Goal: Task Accomplishment & Management: Manage account settings

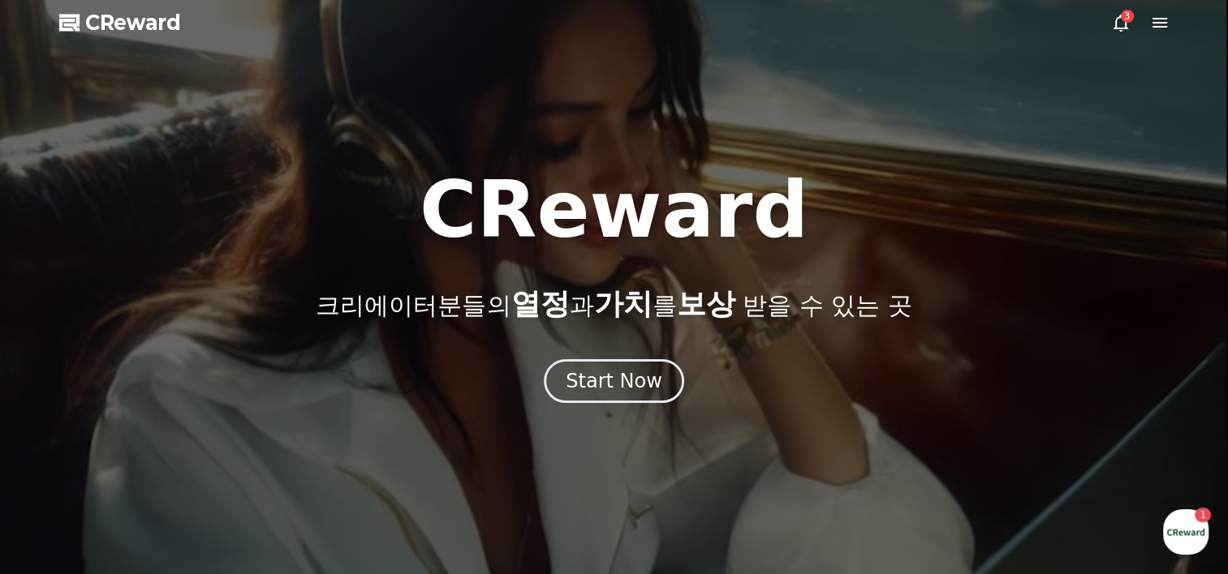
click at [636, 407] on div at bounding box center [614, 287] width 1228 height 574
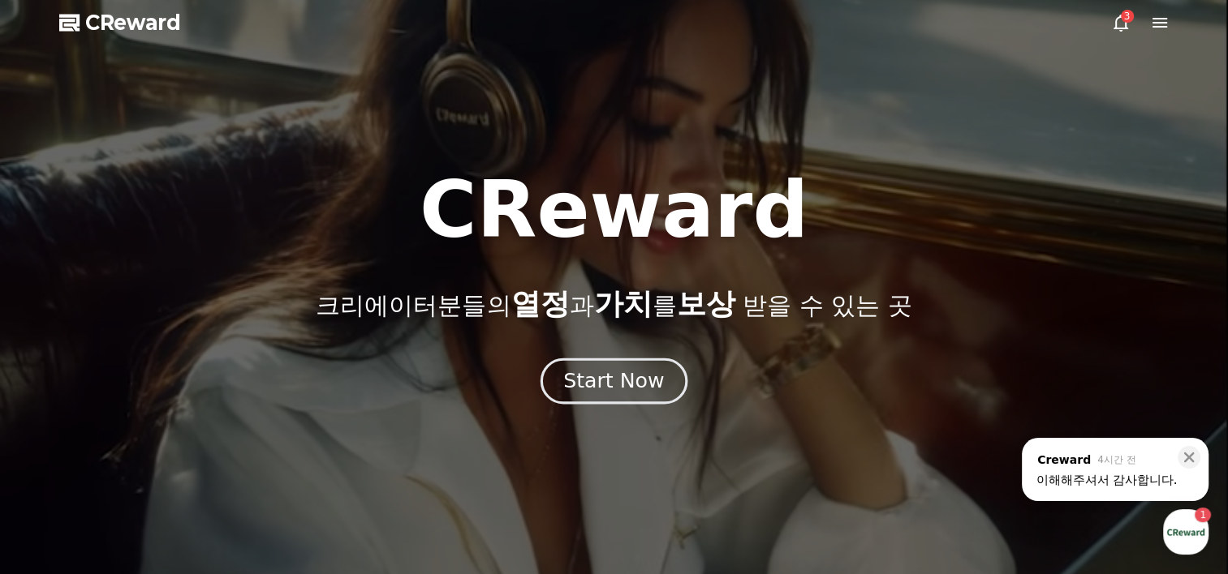
click at [636, 381] on div "Start Now" at bounding box center [613, 382] width 101 height 28
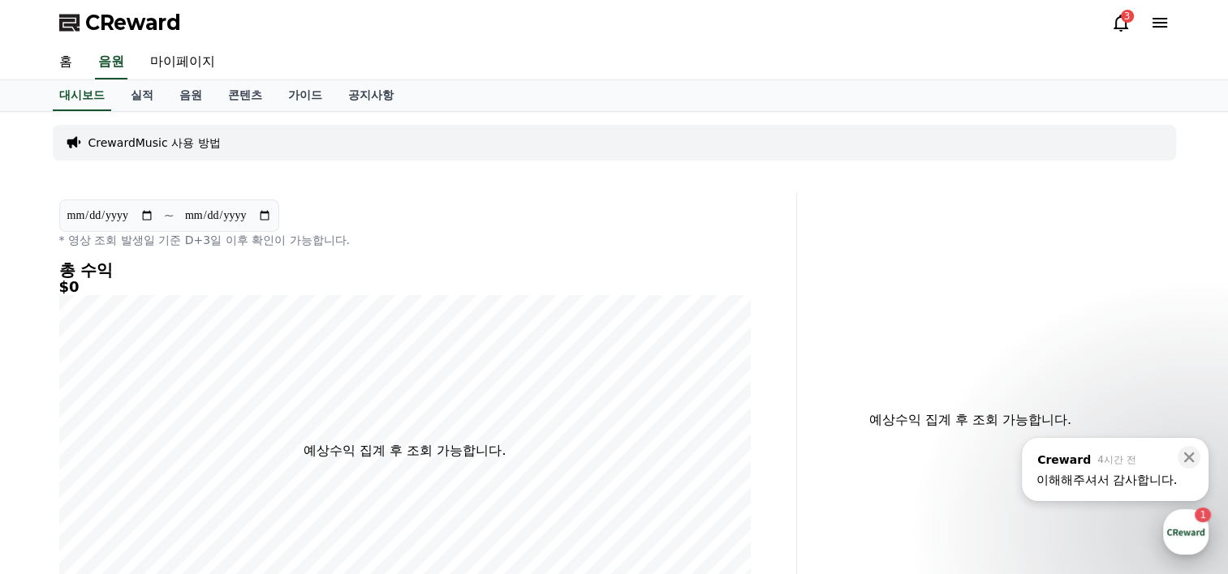
click at [1185, 521] on div "button" at bounding box center [1185, 532] width 45 height 45
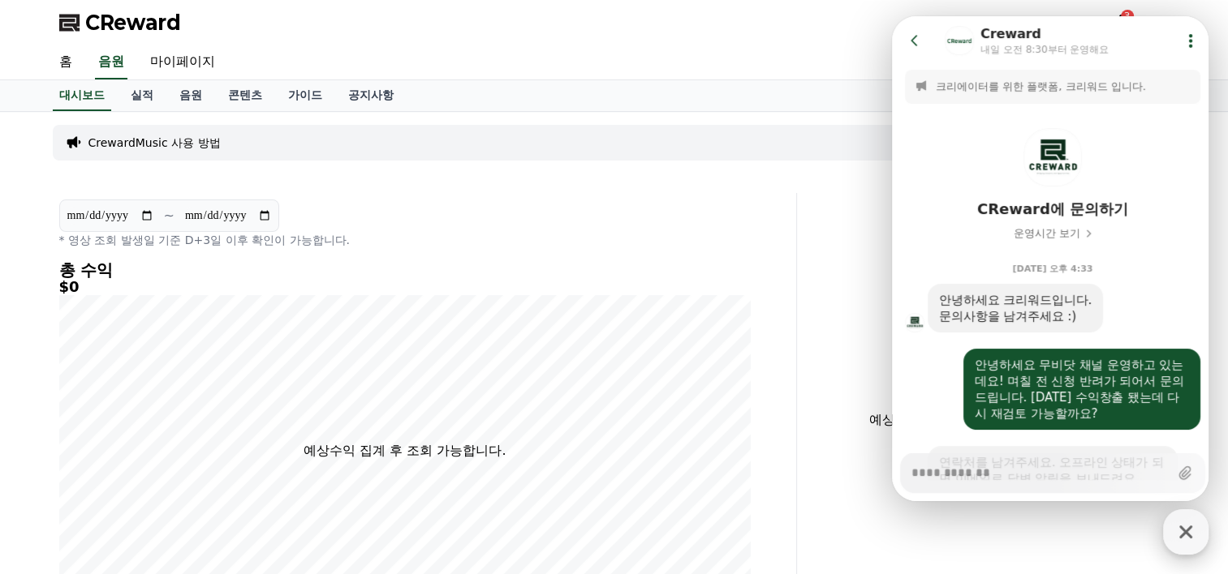
scroll to position [902, 0]
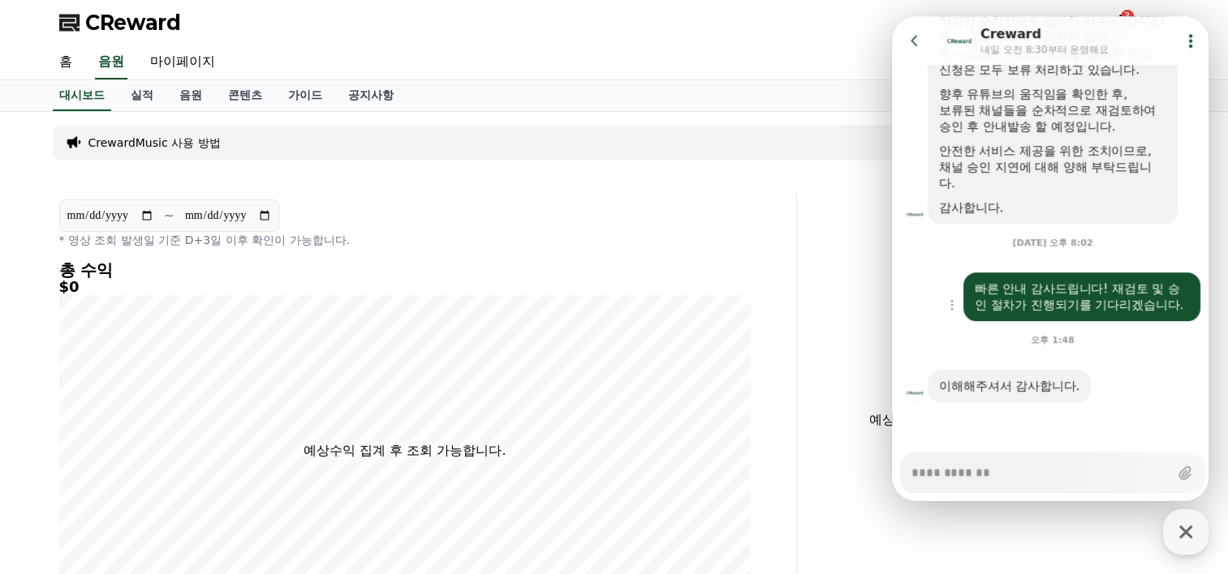
type textarea "*"
drag, startPoint x: 1014, startPoint y: 284, endPoint x: 1170, endPoint y: 320, distance: 160.0
click at [1170, 320] on div "빠른 안내 감사드립니다! 재검토 및 승인 절차가 진행되기를 기다리겠습니다." at bounding box center [1081, 297] width 237 height 49
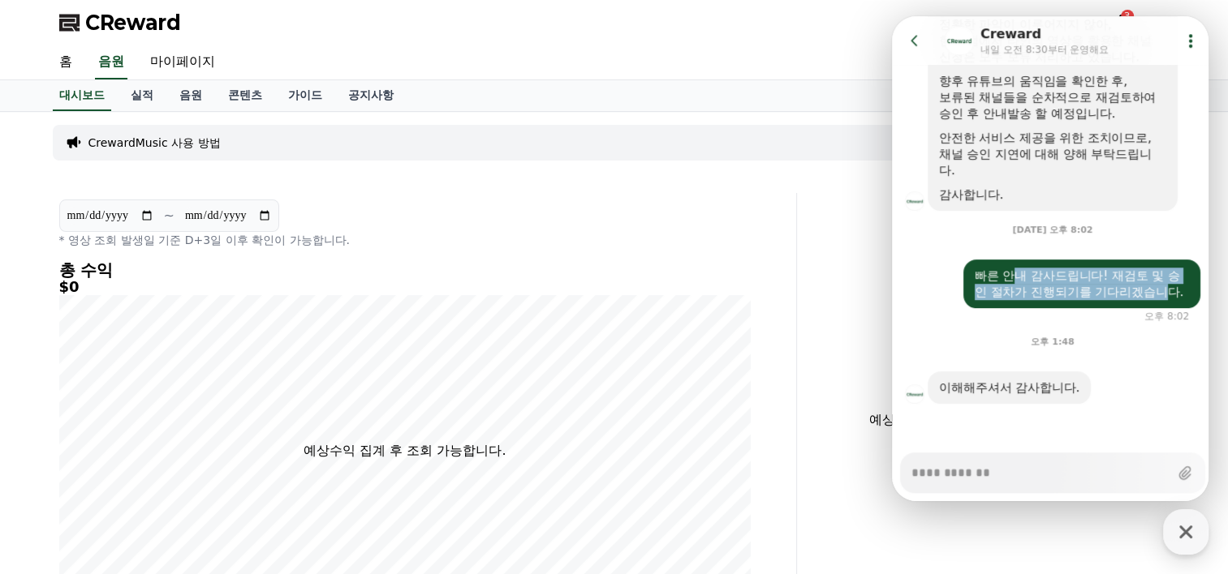
scroll to position [916, 0]
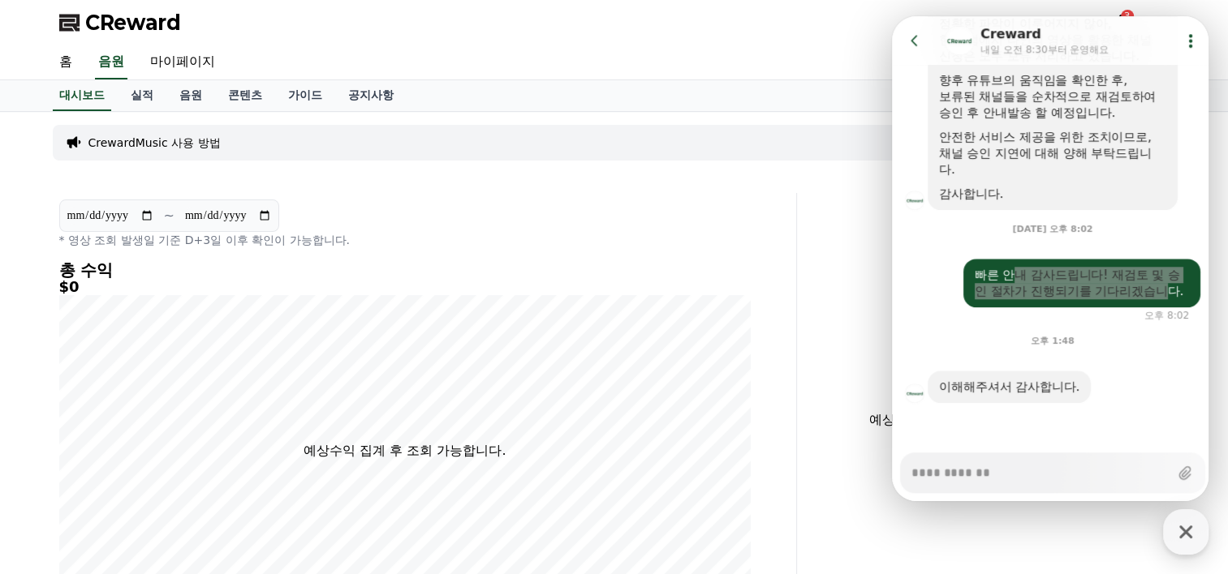
click at [777, 323] on div "**********" at bounding box center [425, 420] width 744 height 454
click at [1074, 289] on div "빠른 안내 감사드립니다! 재검토 및 승인 절차가 진행되기를 기다리겠습니다." at bounding box center [1081, 283] width 214 height 32
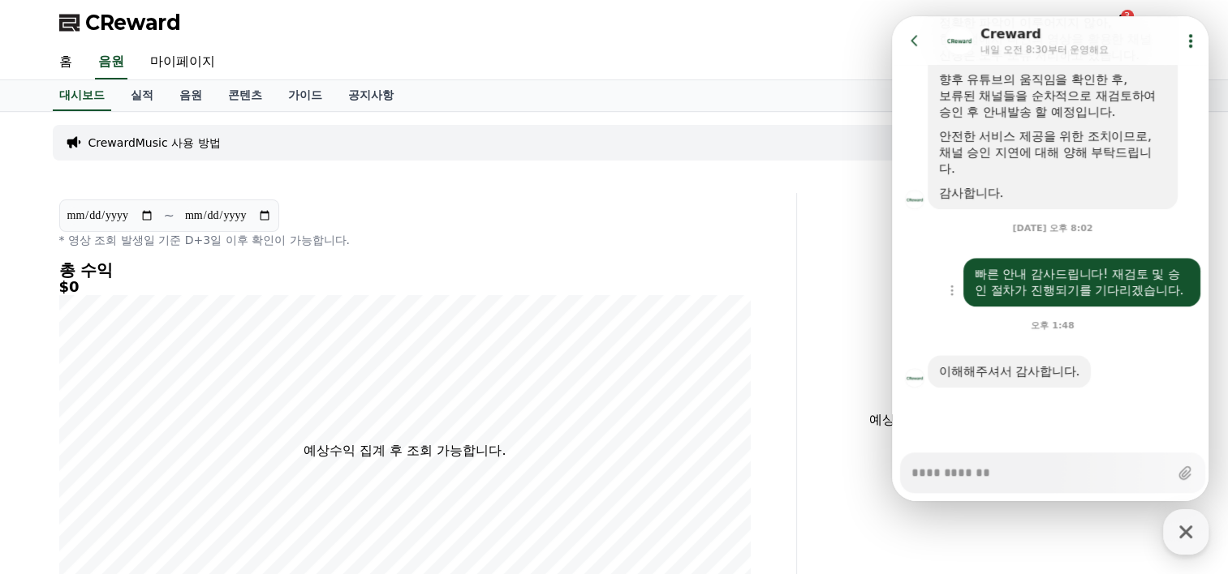
scroll to position [902, 0]
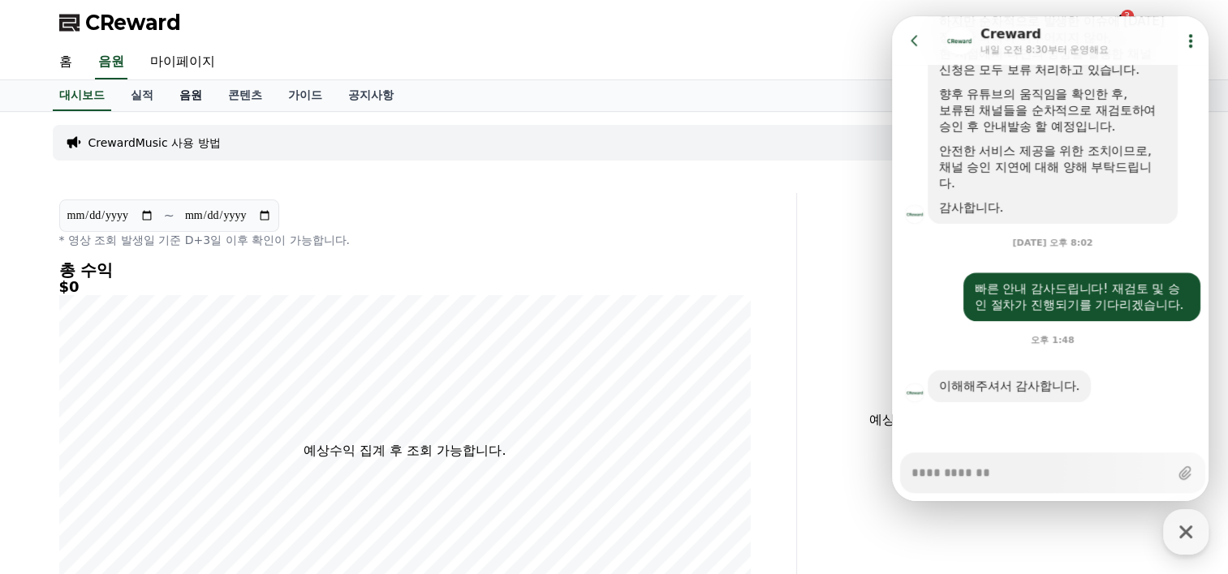
click at [183, 97] on link "음원" at bounding box center [190, 95] width 49 height 31
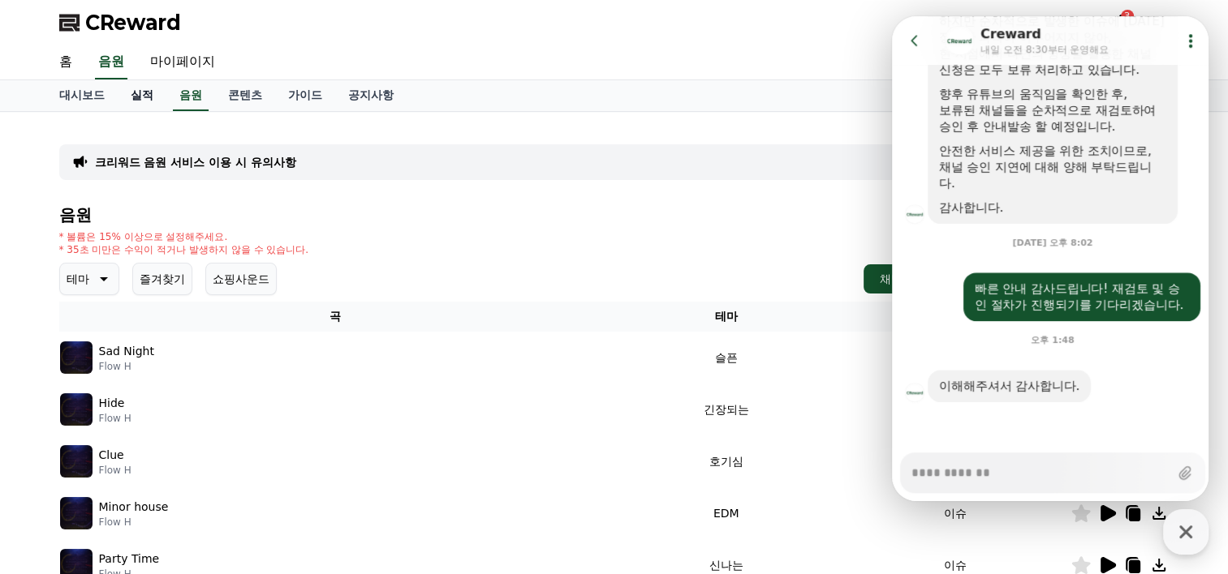
click at [140, 103] on link "실적" at bounding box center [142, 95] width 49 height 31
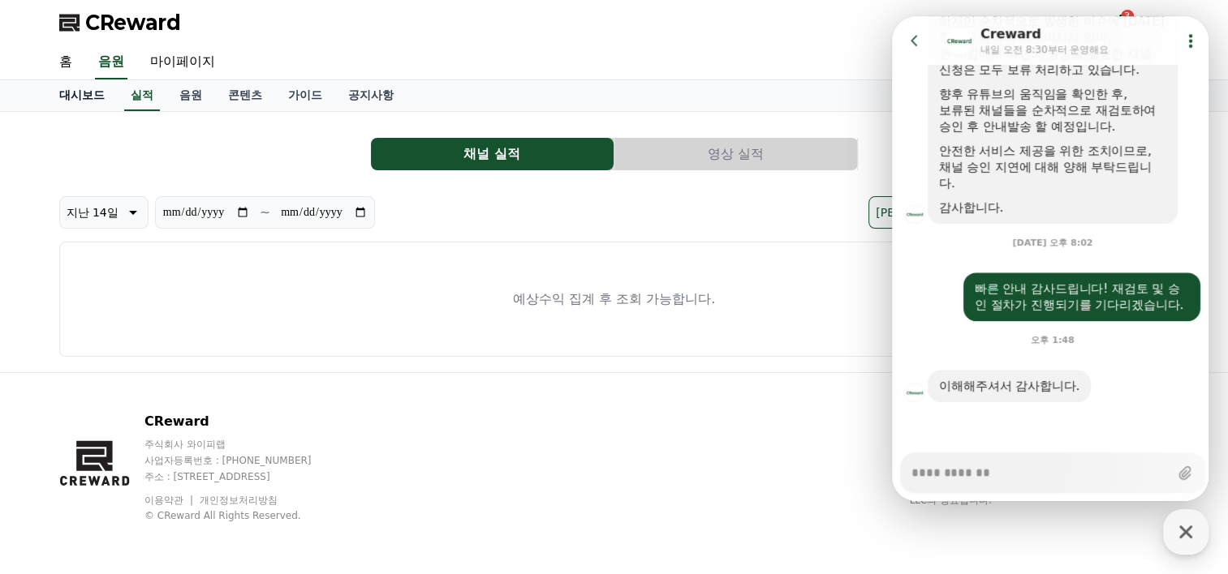
click at [84, 101] on link "대시보드" at bounding box center [81, 95] width 71 height 31
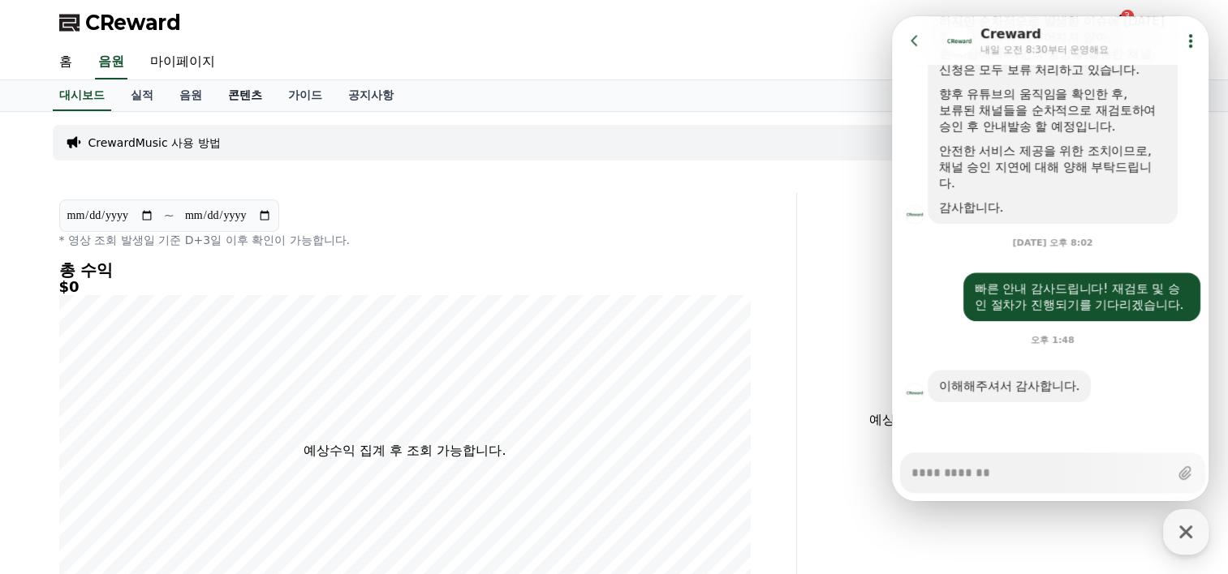
click at [267, 97] on link "콘텐츠" at bounding box center [245, 95] width 60 height 31
click at [189, 91] on link "음원" at bounding box center [190, 95] width 49 height 31
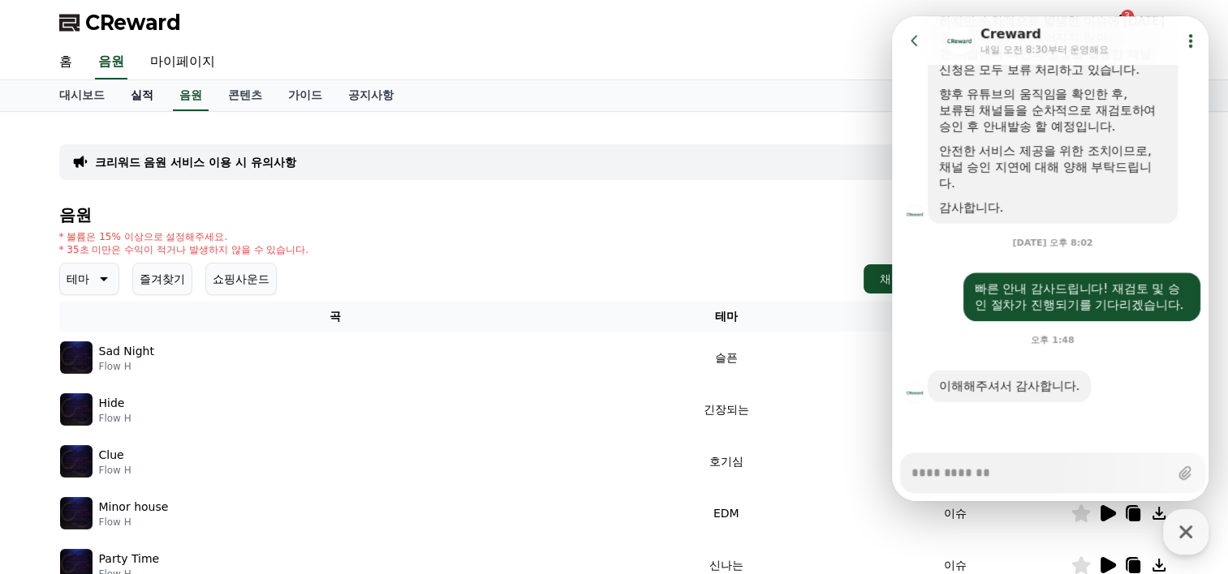
click at [149, 92] on link "실적" at bounding box center [142, 95] width 49 height 31
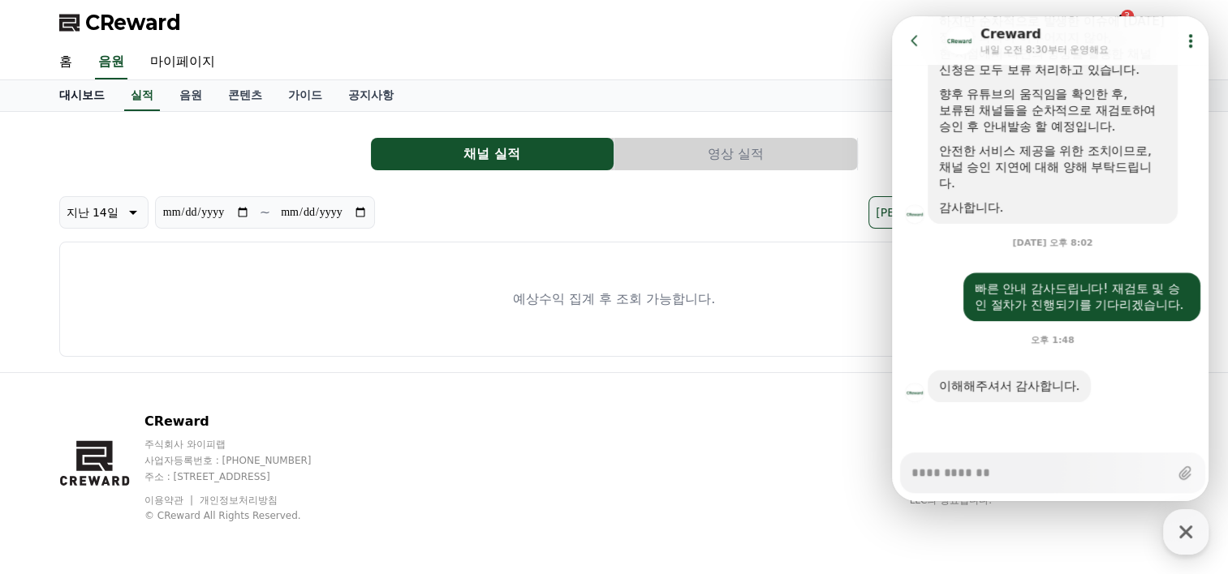
click at [81, 96] on link "대시보드" at bounding box center [81, 95] width 71 height 31
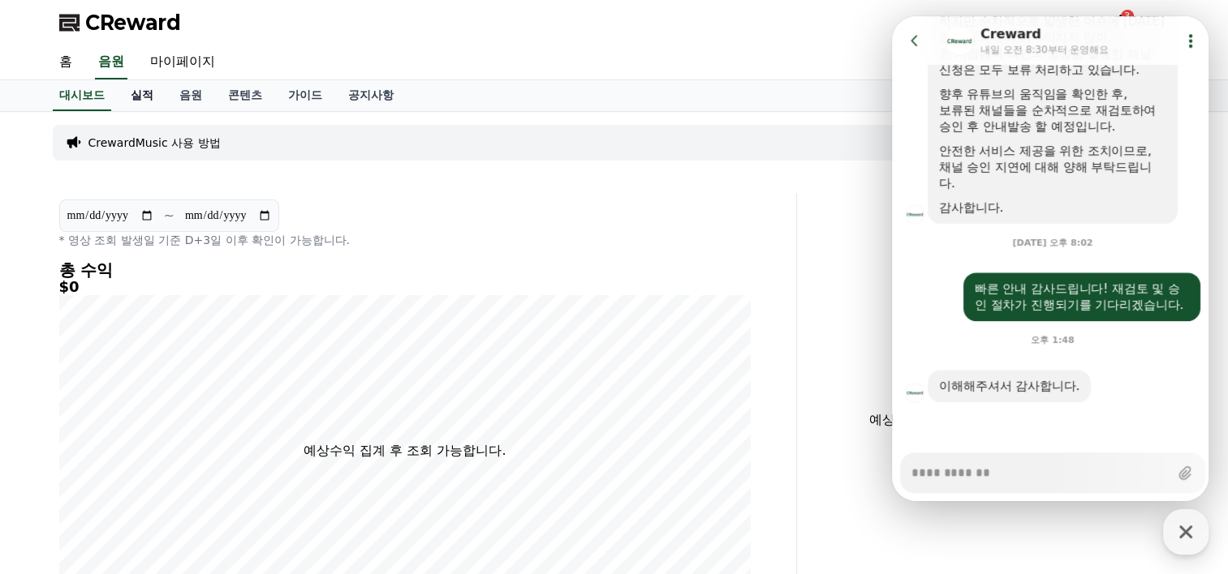
click at [145, 95] on link "실적" at bounding box center [142, 95] width 49 height 31
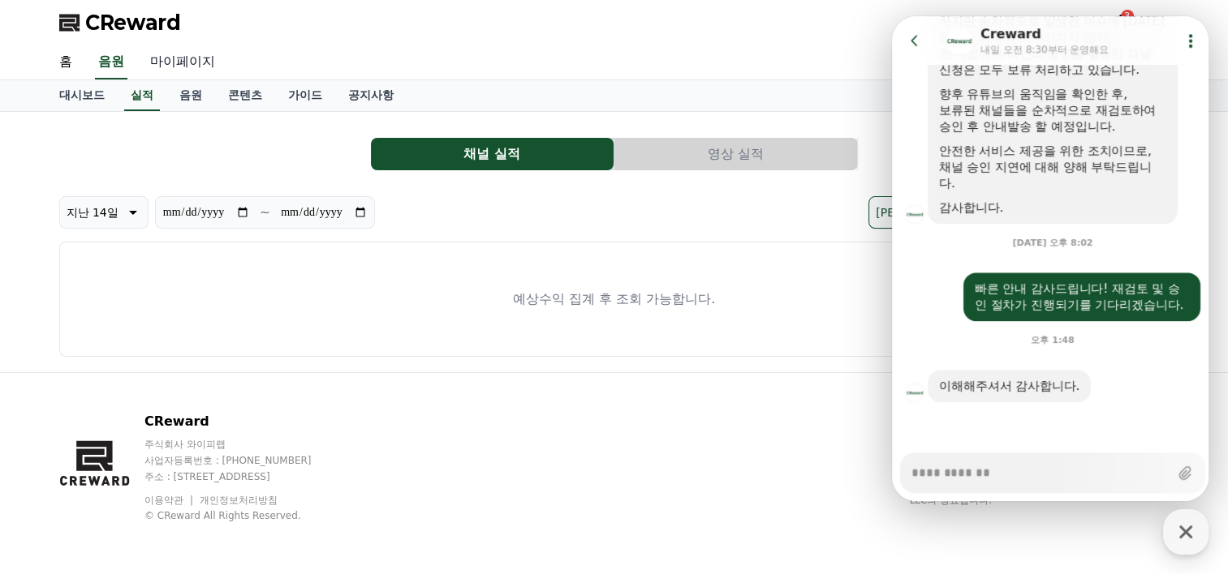
click at [183, 57] on link "마이페이지" at bounding box center [182, 62] width 91 height 34
select select "**********"
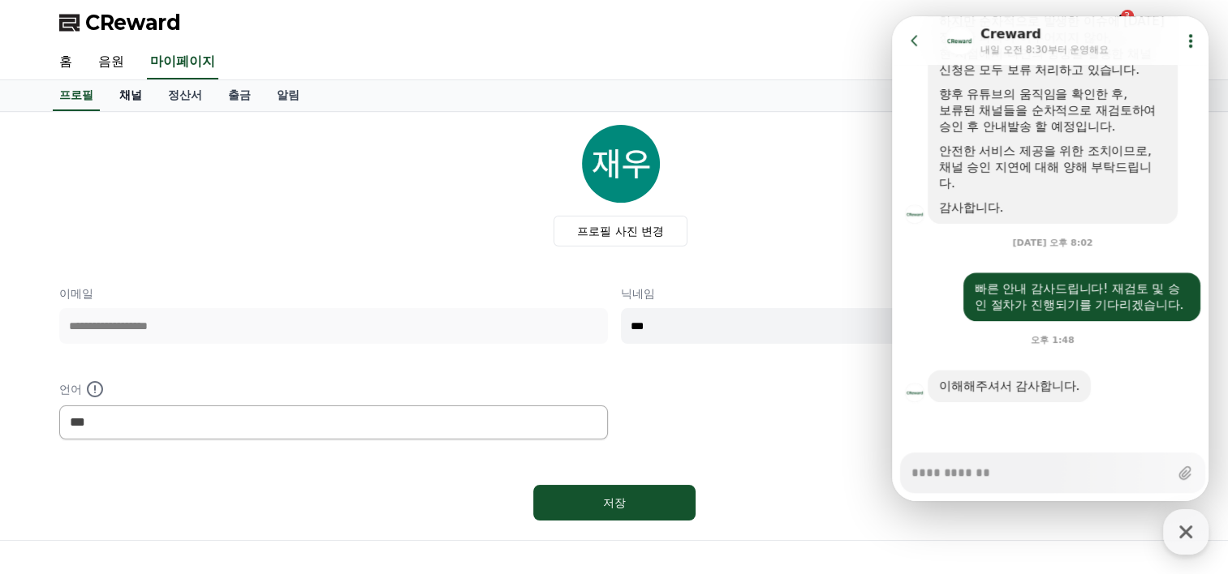
click at [129, 89] on link "채널" at bounding box center [130, 95] width 49 height 31
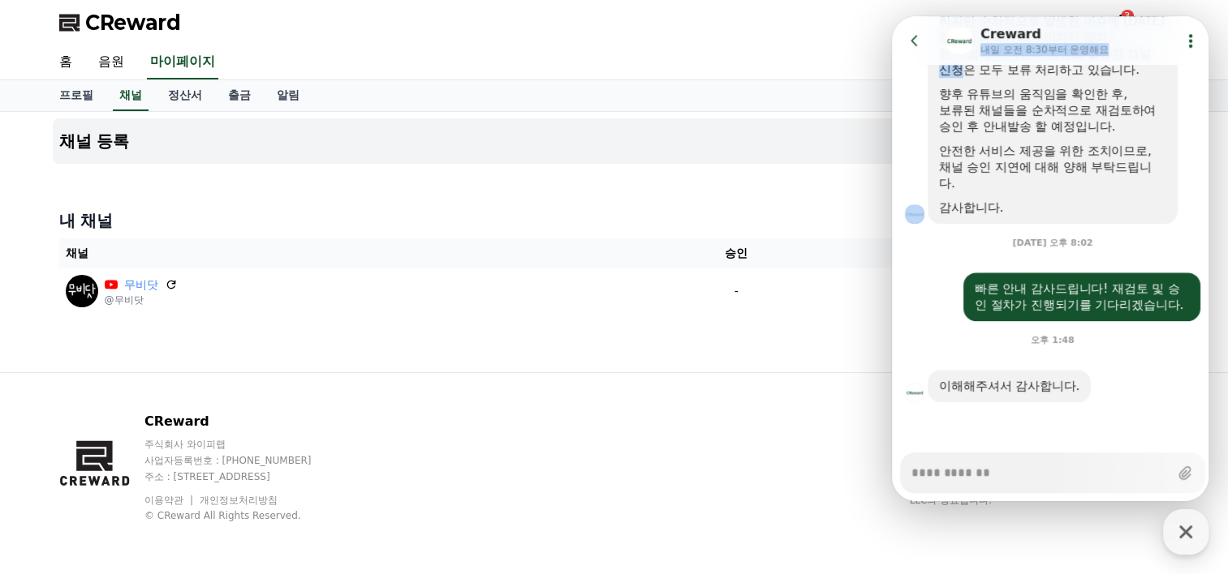
drag, startPoint x: 1057, startPoint y: 32, endPoint x: 960, endPoint y: 69, distance: 104.3
click at [1198, 529] on icon "button" at bounding box center [1185, 532] width 29 height 29
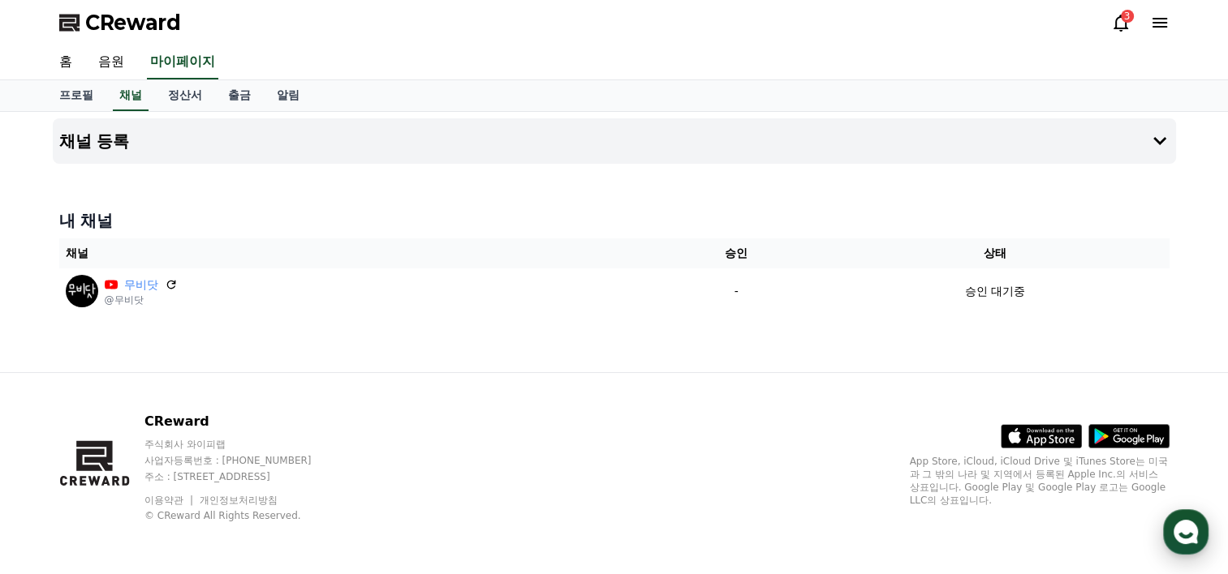
type textarea "*"
click at [198, 97] on link "정산서" at bounding box center [185, 95] width 60 height 31
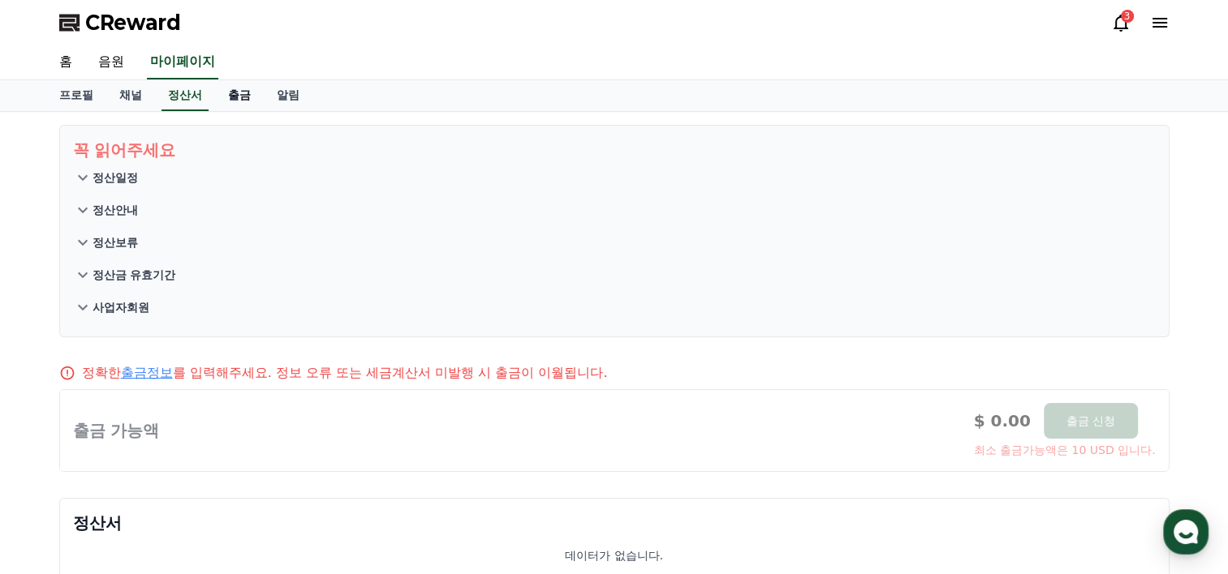
click at [230, 97] on link "출금" at bounding box center [239, 95] width 49 height 31
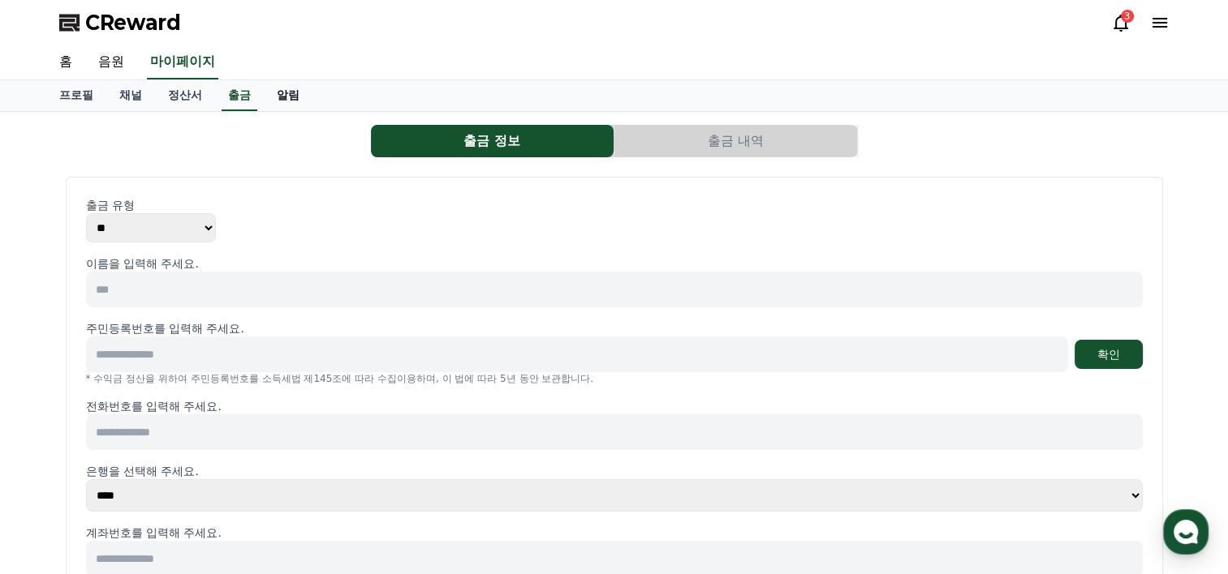
click at [289, 93] on link "알림" at bounding box center [288, 95] width 49 height 31
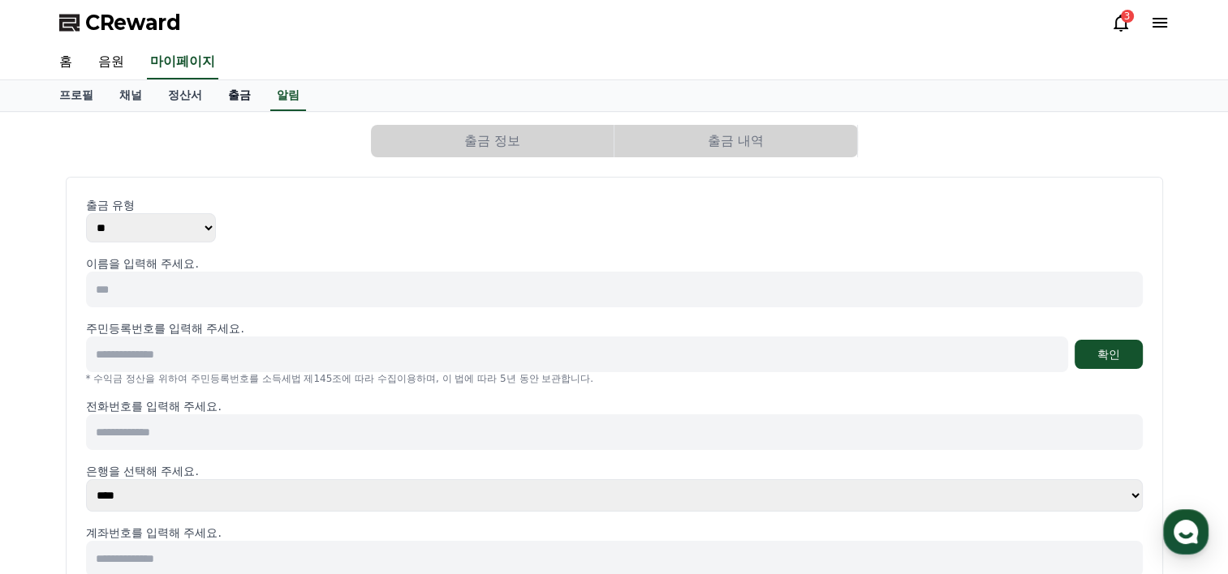
click at [239, 94] on link "출금" at bounding box center [239, 95] width 49 height 31
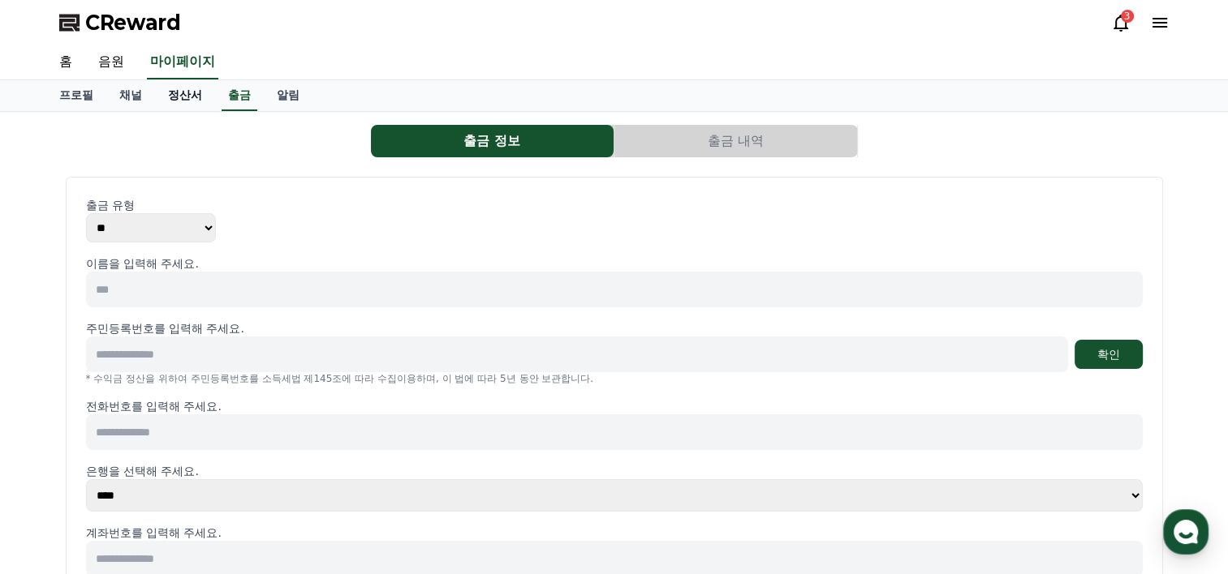
click at [198, 97] on link "정산서" at bounding box center [185, 95] width 60 height 31
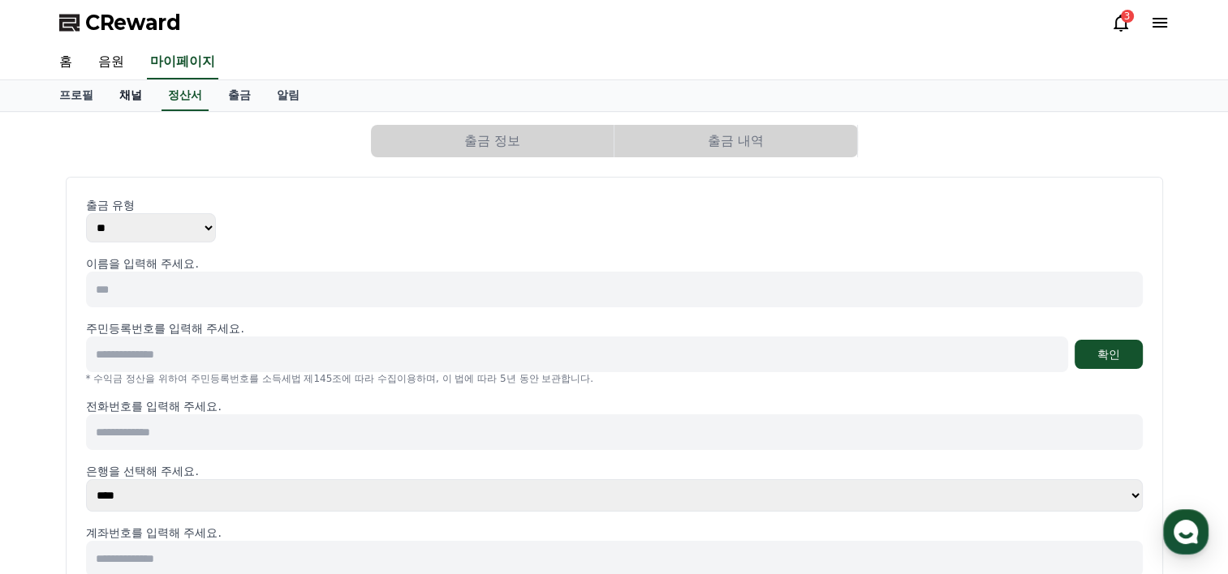
click at [126, 94] on link "채널" at bounding box center [130, 95] width 49 height 31
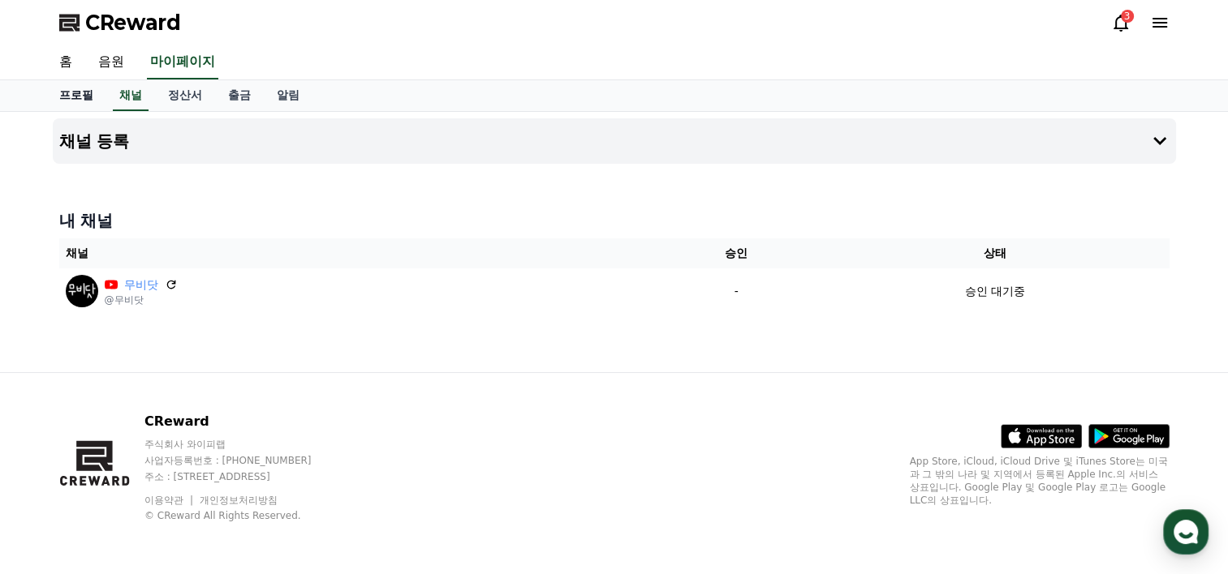
click at [75, 98] on link "프로필" at bounding box center [76, 95] width 60 height 31
select select "**********"
